Goal: Task Accomplishment & Management: Manage account settings

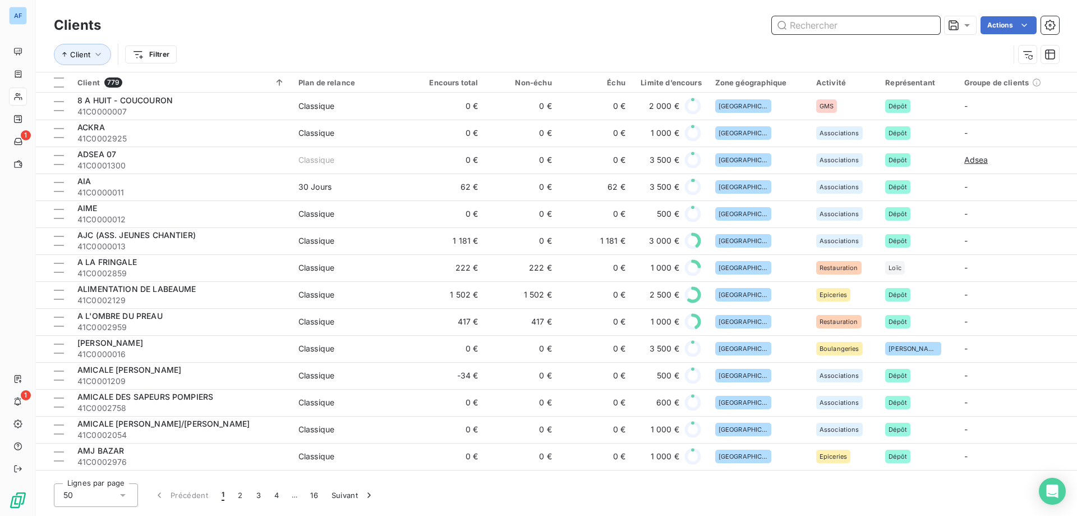
click at [821, 24] on input "text" at bounding box center [856, 25] width 168 height 18
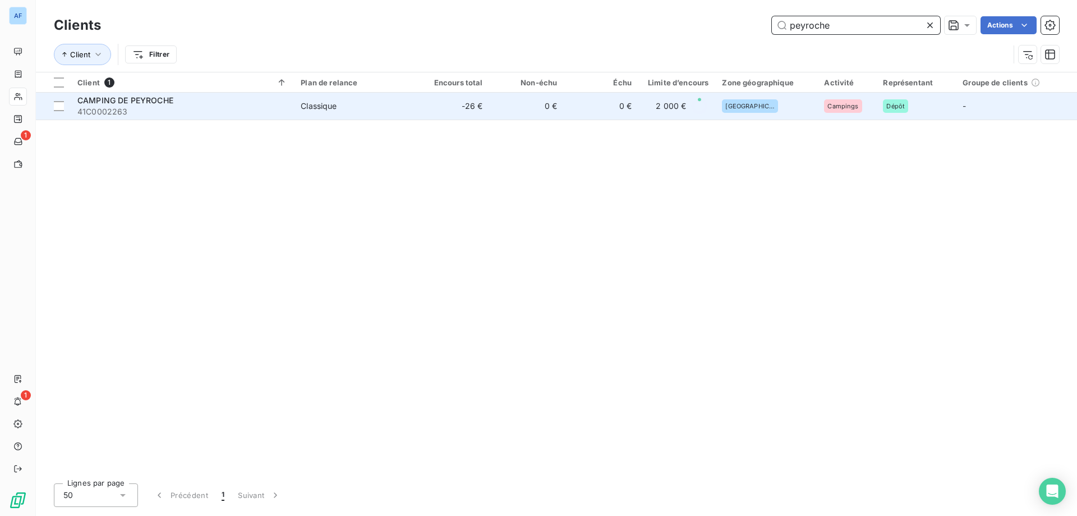
type input "peyroche"
click at [405, 113] on td "Classique" at bounding box center [354, 106] width 121 height 27
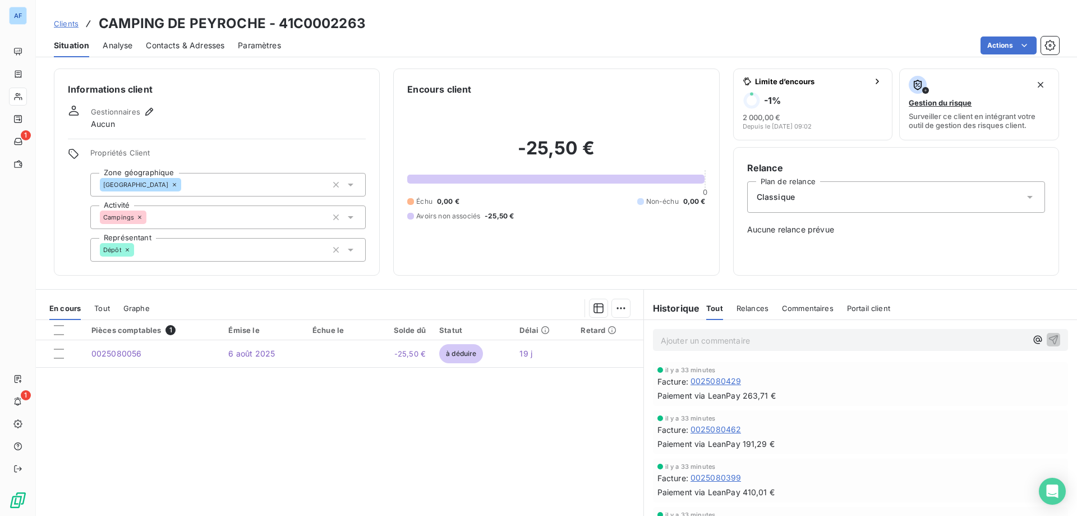
click at [66, 25] on span "Clients" at bounding box center [66, 23] width 25 height 9
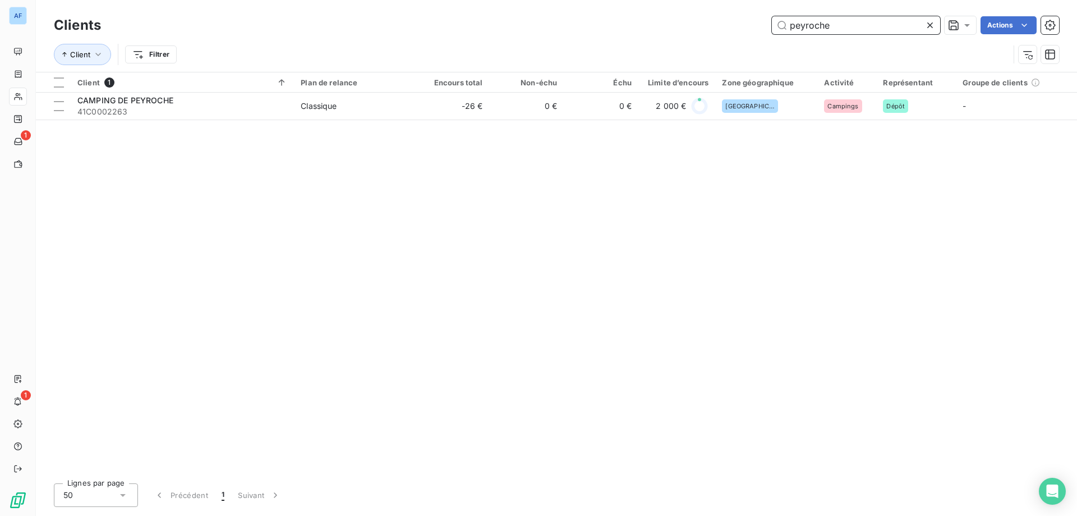
drag, startPoint x: 830, startPoint y: 26, endPoint x: 348, endPoint y: 7, distance: 482.8
click at [354, 7] on div "Clients peyroche Actions Client Filtrer" at bounding box center [556, 36] width 1041 height 72
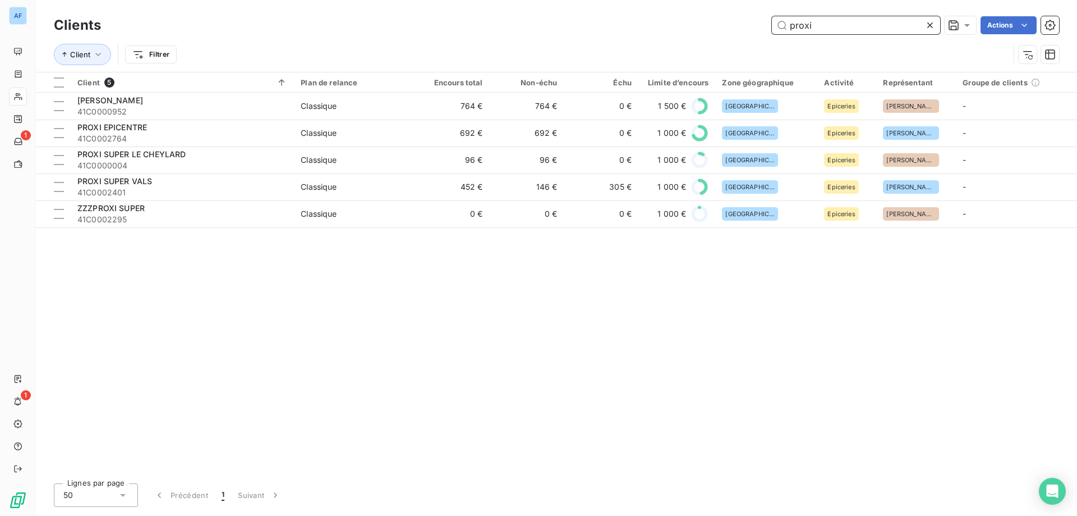
type input "proxi"
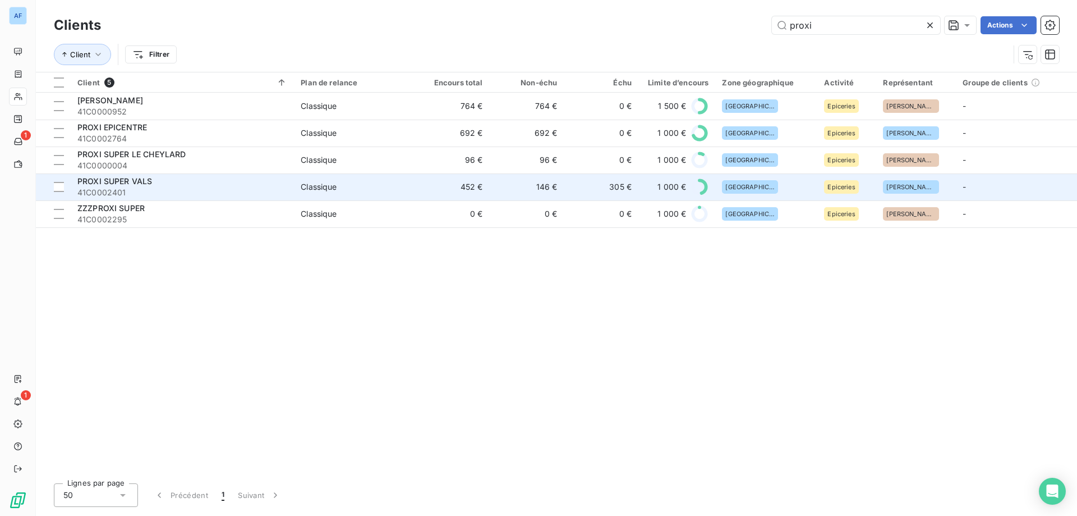
click at [165, 186] on div "PROXI SUPER VALS" at bounding box center [182, 181] width 210 height 11
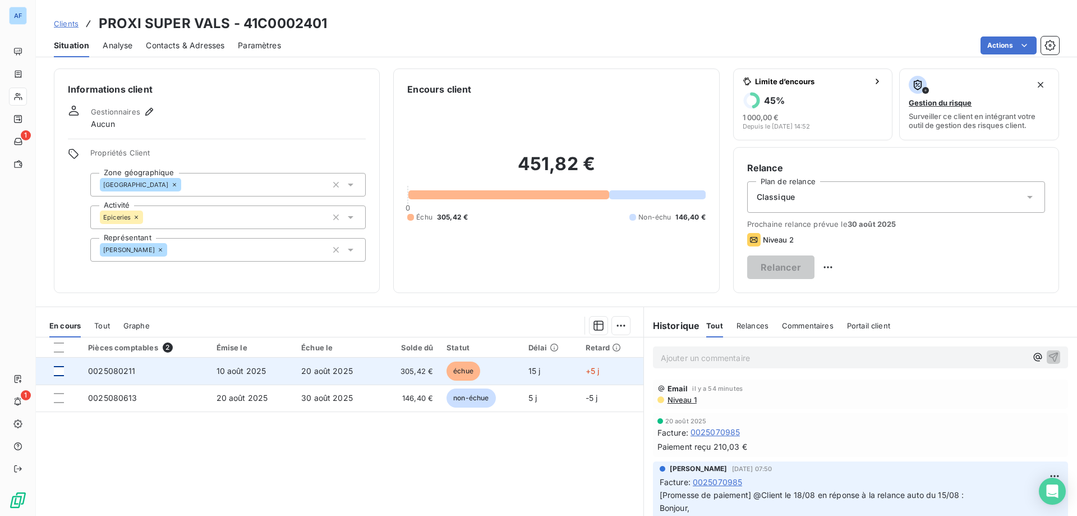
click at [56, 371] on div at bounding box center [59, 371] width 10 height 10
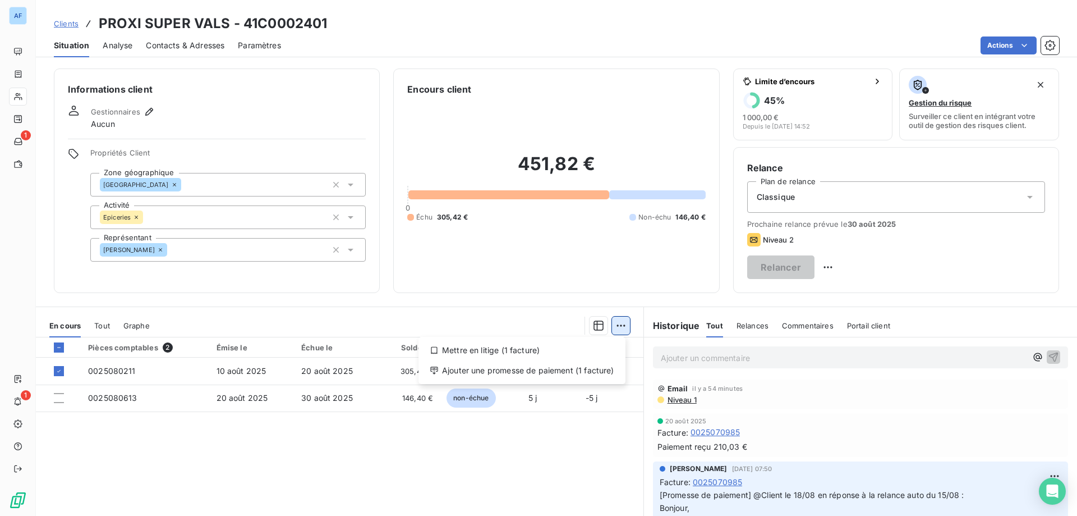
click at [615, 327] on html "AF 1 1 Clients PROXI SUPER VALS - 41C0002401 Situation Analyse Contacts & Adres…" at bounding box center [538, 258] width 1077 height 516
click at [593, 377] on div "Ajouter une promesse de paiement (1 facture)" at bounding box center [522, 370] width 198 height 18
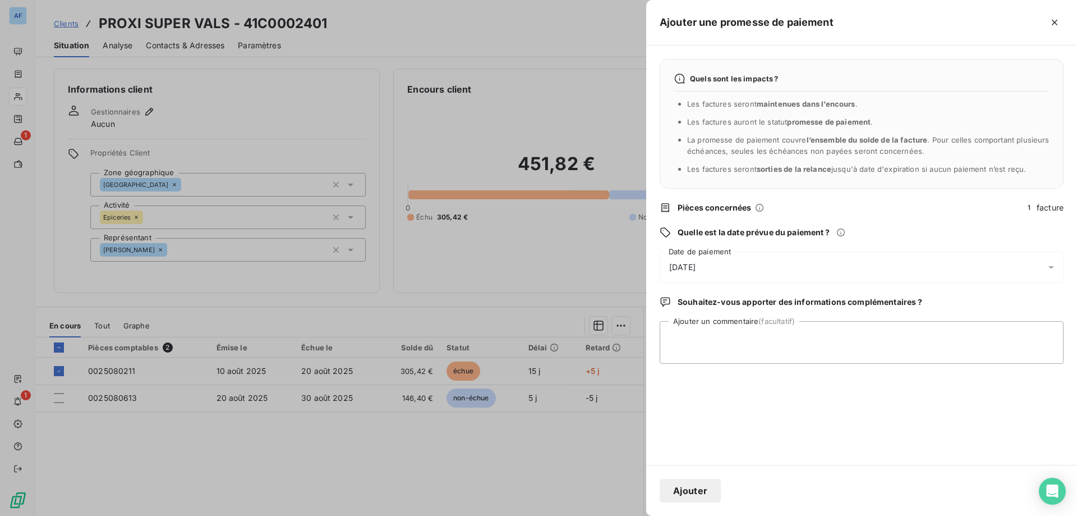
click at [742, 265] on div "[DATE]" at bounding box center [862, 266] width 404 height 31
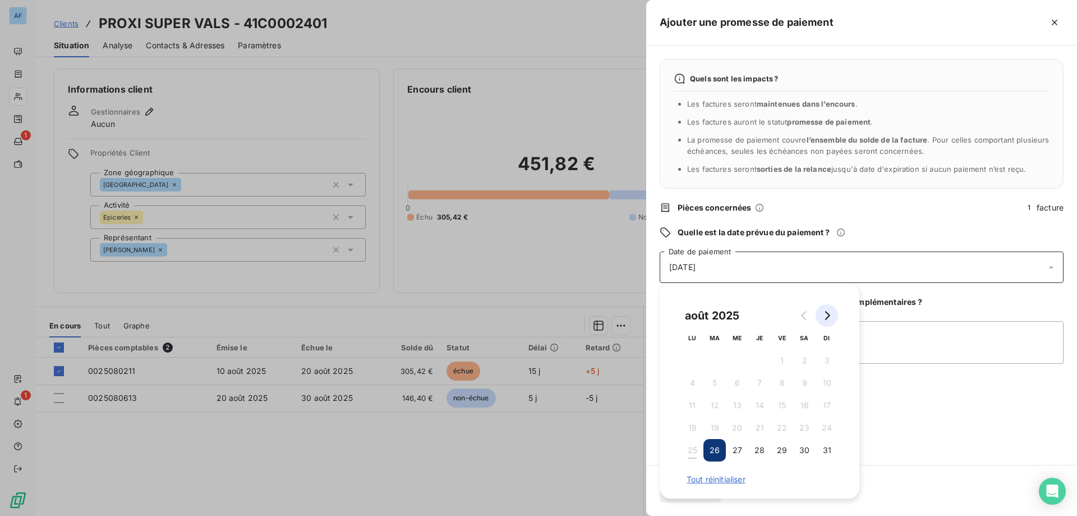
click at [830, 317] on icon "Go to next month" at bounding box center [826, 315] width 9 height 9
click at [737, 361] on button "3" at bounding box center [737, 360] width 22 height 22
click at [960, 323] on textarea "Ajouter un commentaire (facultatif)" at bounding box center [862, 342] width 404 height 43
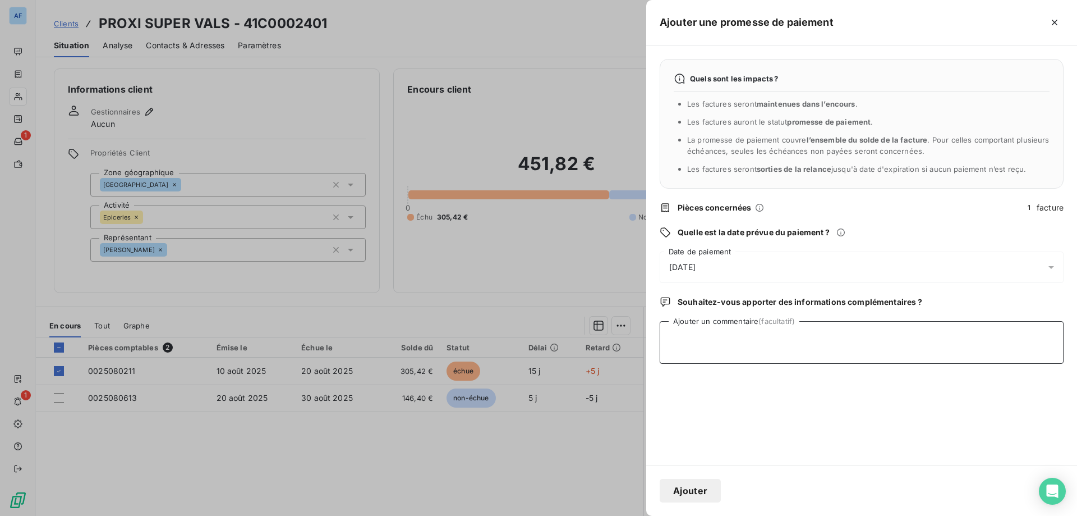
paste textarea "Bonjour, Tout est prêt, mais [PERSON_NAME] n'est pas passé la semaine dernière.…"
click at [666, 337] on textarea "Bonjour, Tout est prêt, mais [PERSON_NAME] n'est pas passé la semaine dernière.…" at bounding box center [862, 342] width 404 height 43
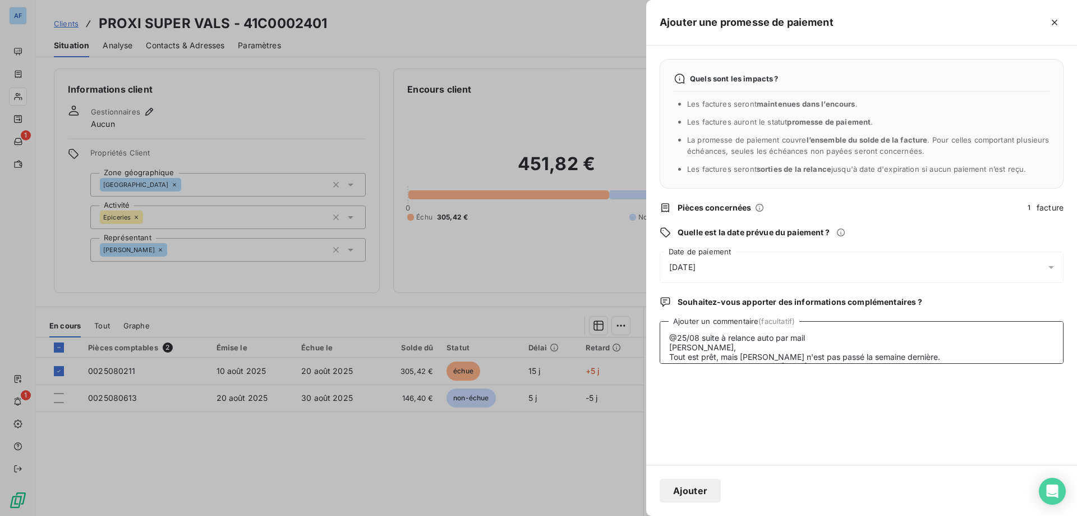
scroll to position [48, 0]
click at [795, 346] on textarea "@25/08 suite à relance auto par mail [PERSON_NAME], Tout est prêt, mais [PERSON…" at bounding box center [862, 342] width 404 height 43
click at [768, 363] on textarea "@25/08 suite à relance auto par mail [PERSON_NAME], Tout est prêt, mais [PERSON…" at bounding box center [862, 342] width 404 height 43
type textarea "@25/08 suite à relance auto par mail [PERSON_NAME], Tout est prêt, mais [PERSON…"
click at [710, 488] on button "Ajouter" at bounding box center [690, 490] width 61 height 24
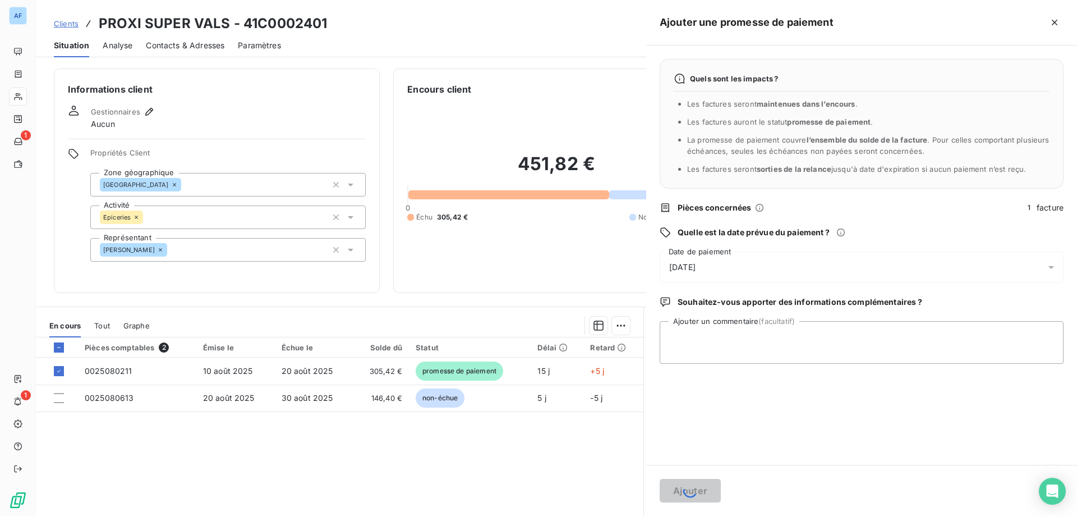
scroll to position [0, 0]
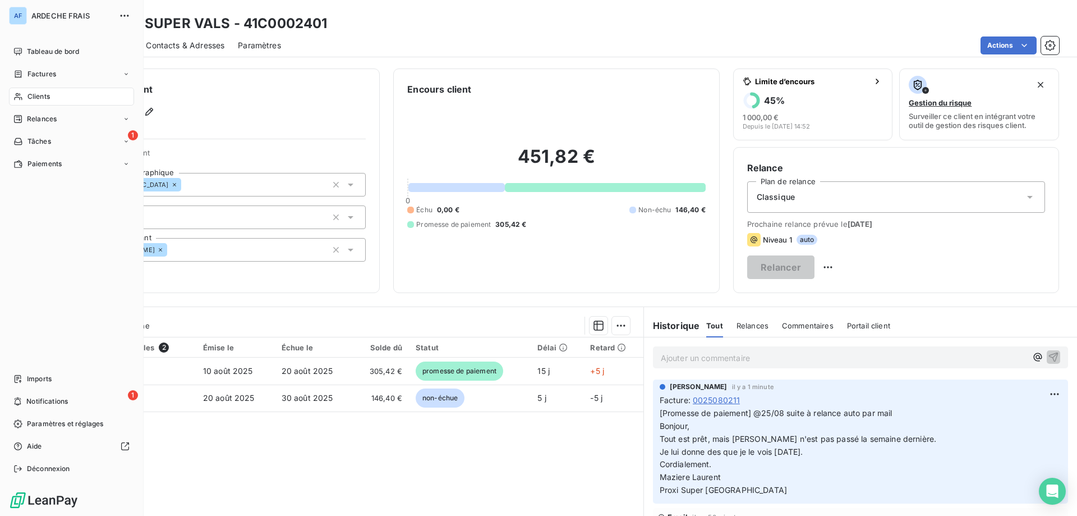
click at [32, 96] on span "Clients" at bounding box center [38, 96] width 22 height 10
